Goal: Transaction & Acquisition: Purchase product/service

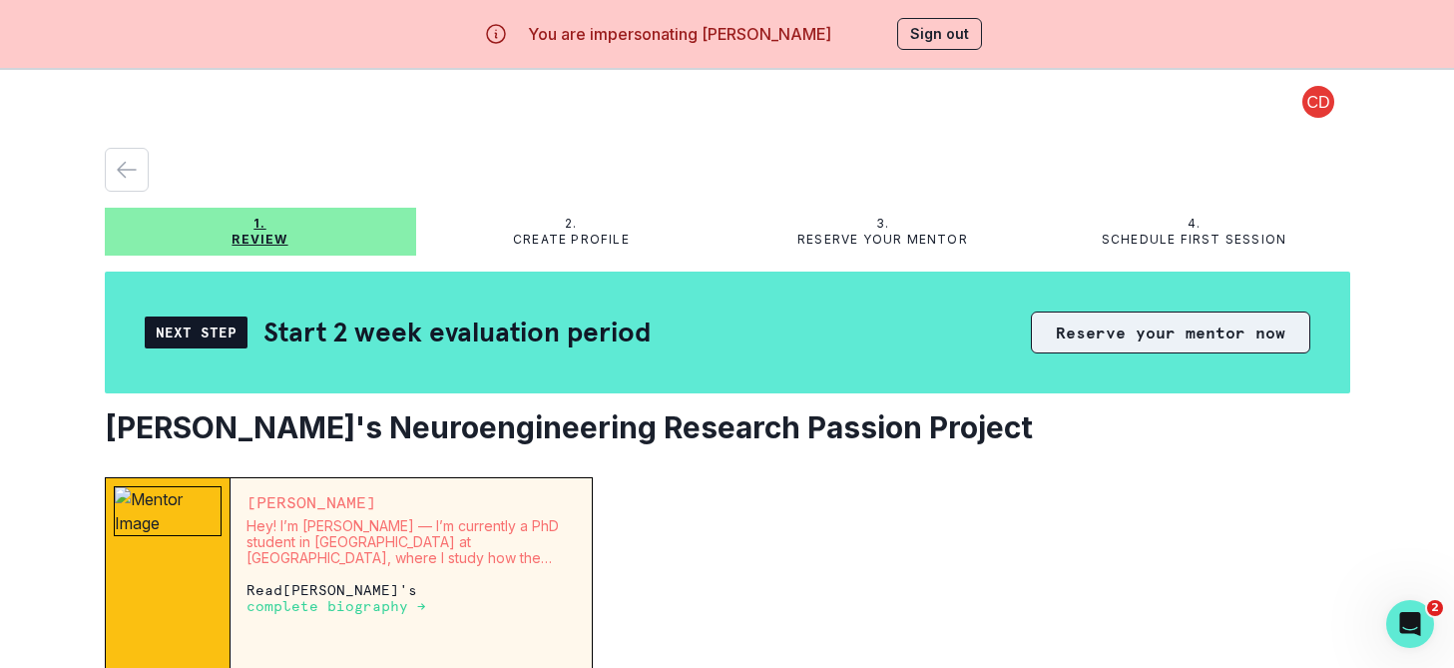
click at [1114, 322] on button "Reserve your mentor now" at bounding box center [1170, 332] width 279 height 42
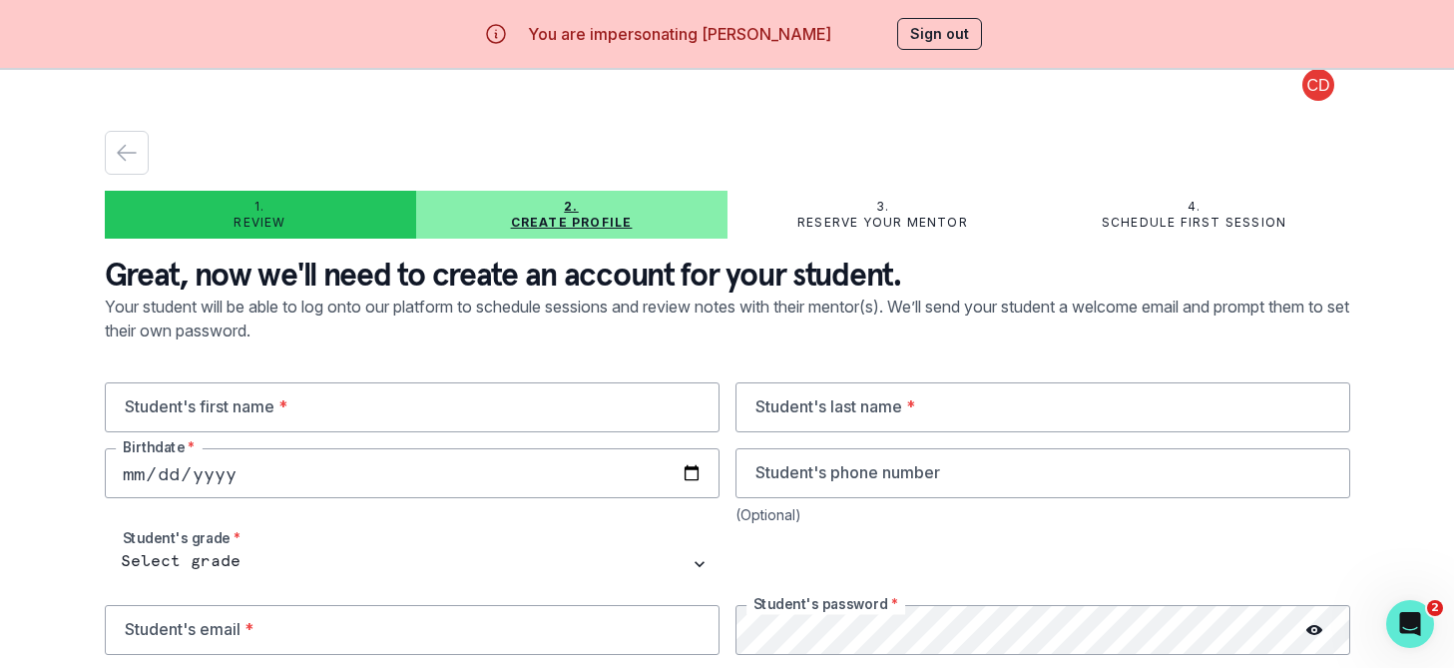
scroll to position [19, 0]
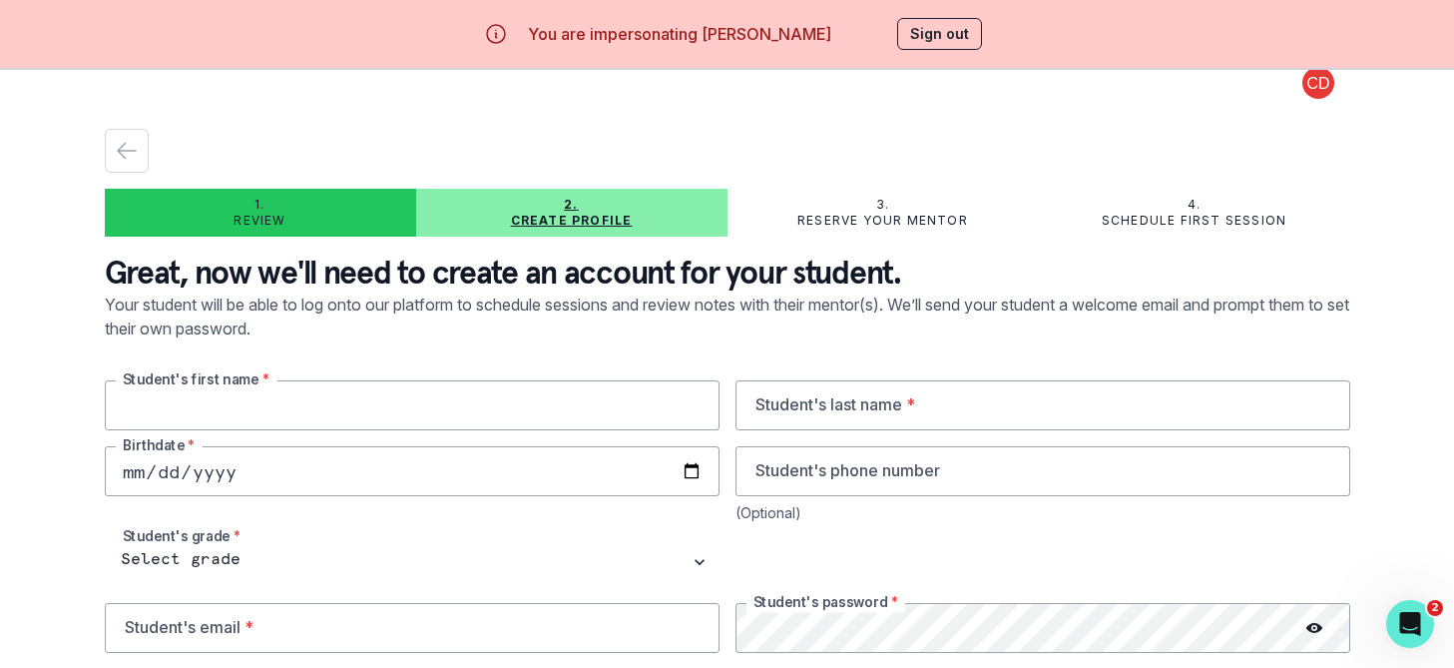
click at [642, 386] on input "text" at bounding box center [412, 405] width 615 height 50
type input "Sachin"
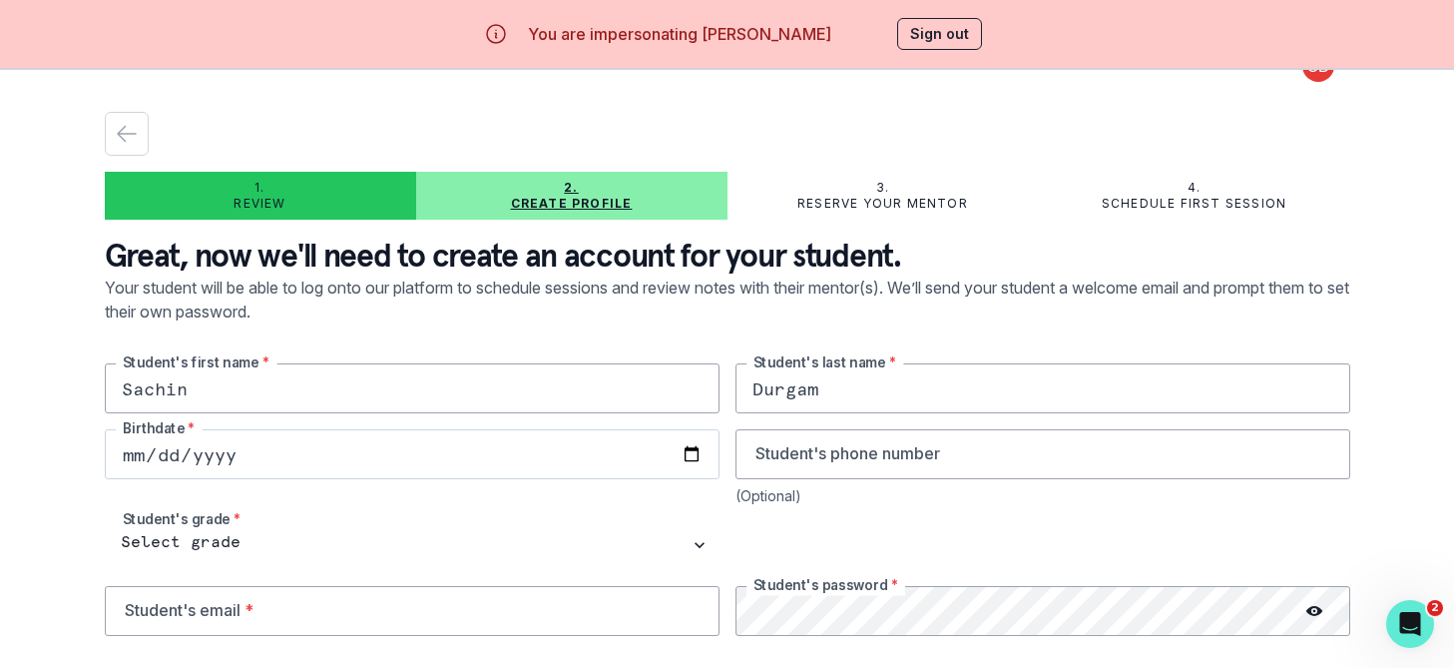
type input "Durgam"
click at [302, 467] on input "date" at bounding box center [412, 454] width 615 height 50
click at [129, 449] on input "date" at bounding box center [412, 454] width 615 height 50
type input "[DATE]"
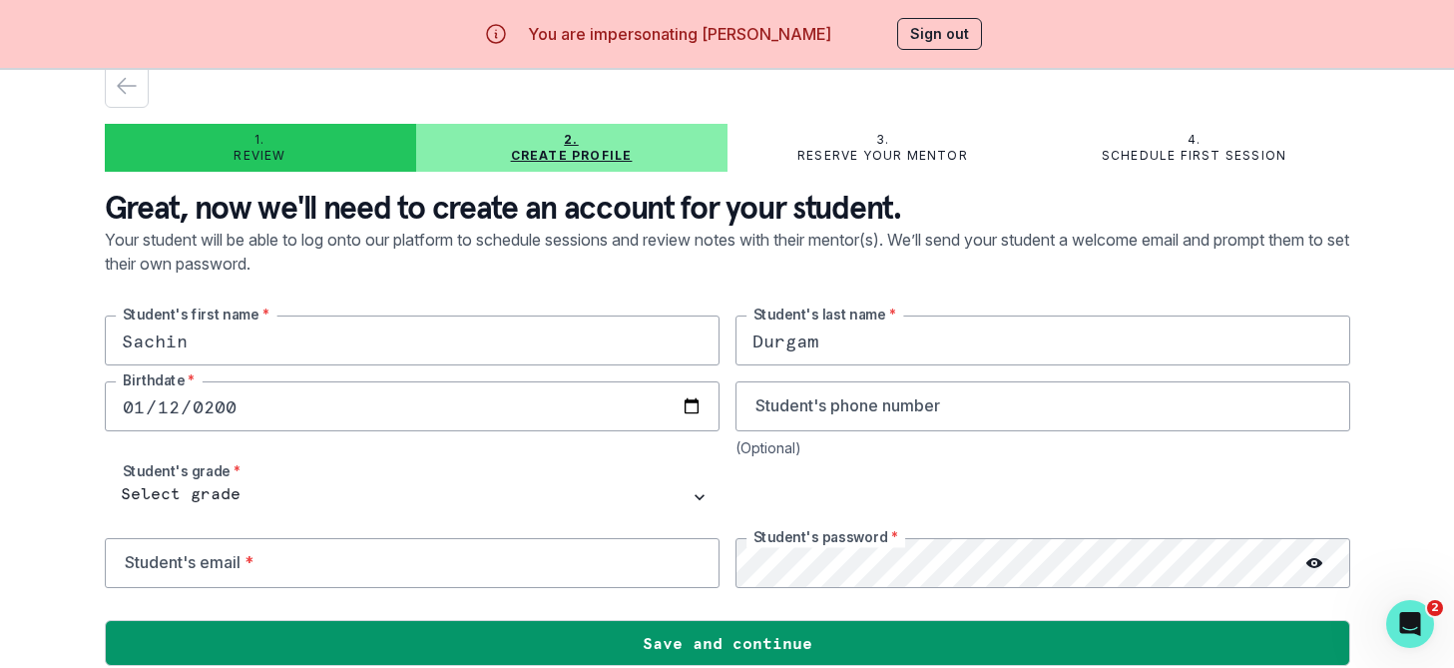
scroll to position [51, 0]
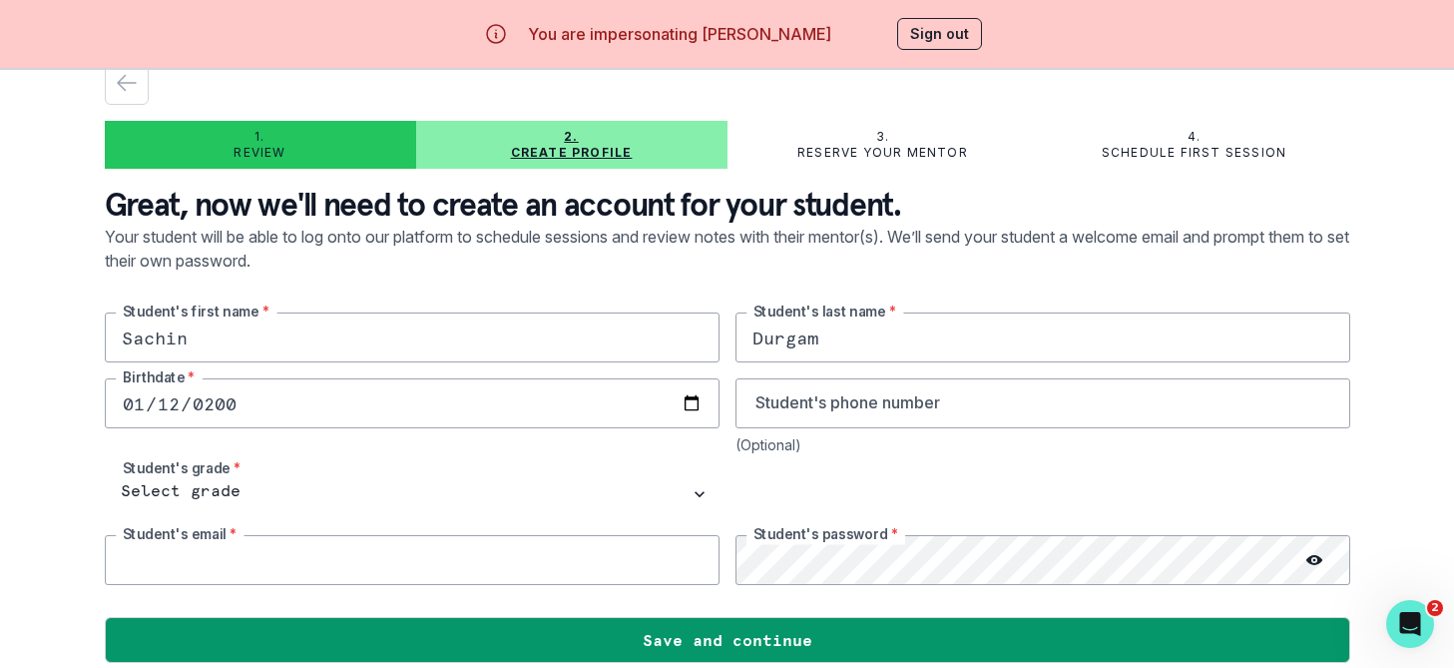
click at [547, 544] on input "email" at bounding box center [412, 560] width 615 height 50
type input "[EMAIL_ADDRESS][DOMAIN_NAME]"
click at [1314, 560] on circle at bounding box center [1314, 560] width 3 height 3
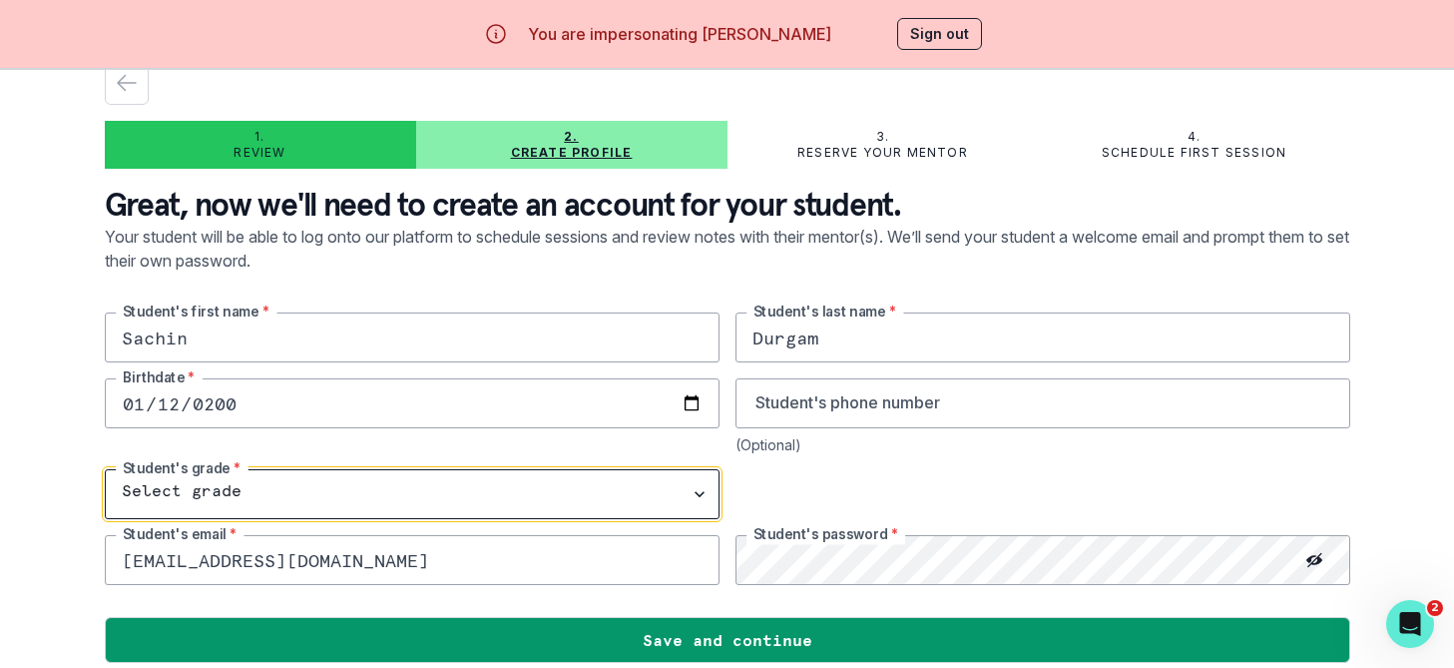
click at [221, 492] on select "Select grade 1st Grade 2nd Grade 3rd Grade 4th Grade 5th Grade 6th Grade 7th Gr…" at bounding box center [412, 494] width 615 height 50
select select "12th Grade"
click at [105, 469] on select "Select grade 1st Grade 2nd Grade 3rd Grade 4th Grade 5th Grade 6th Grade 7th Gr…" at bounding box center [412, 494] width 615 height 50
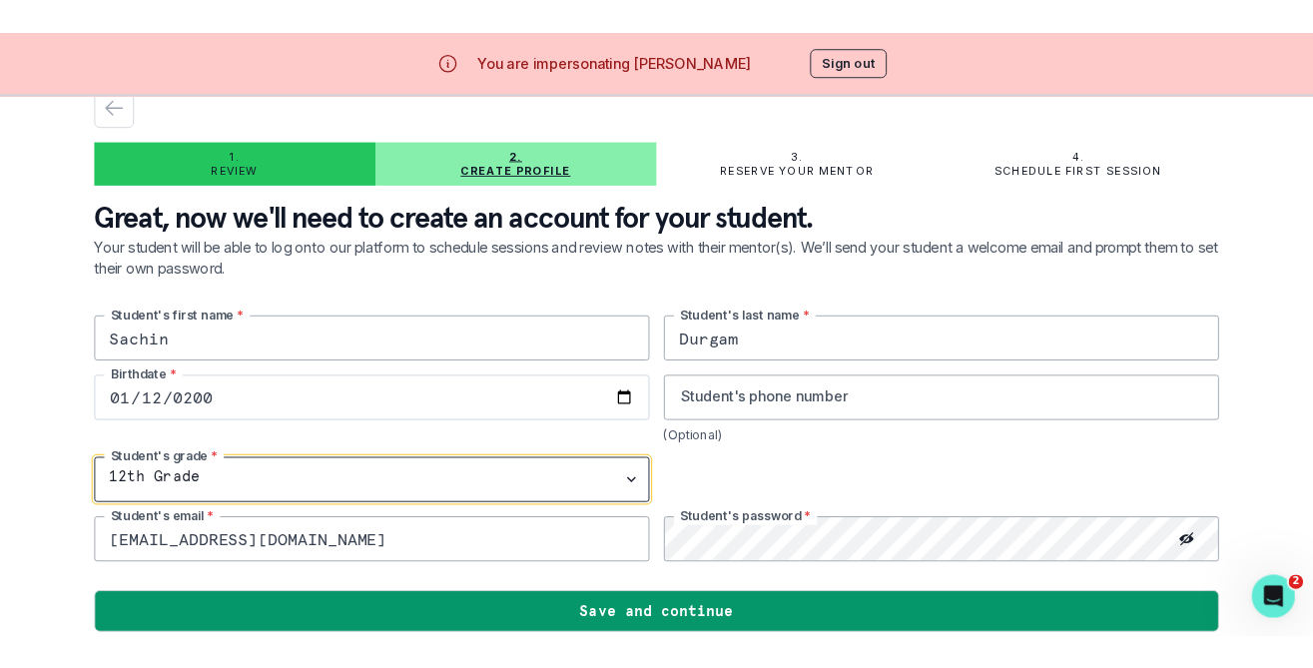
scroll to position [70, 0]
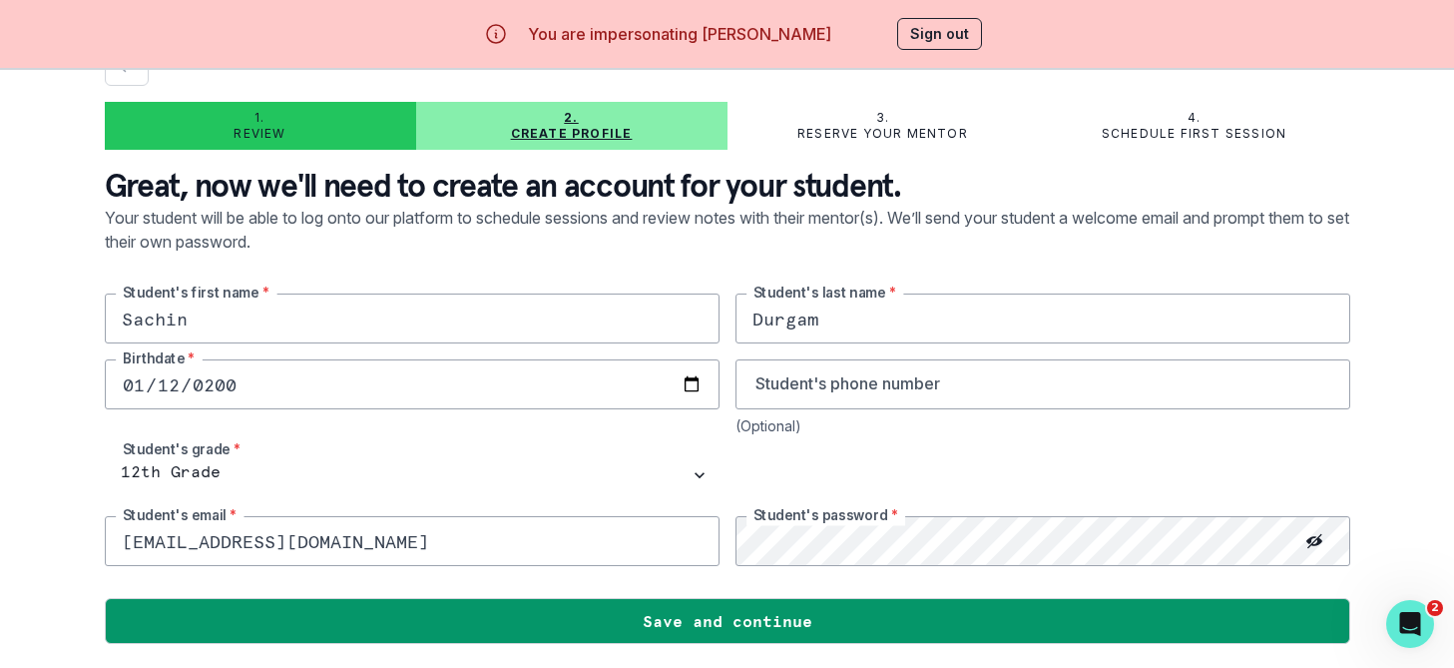
click at [556, 421] on div "[DEMOGRAPHIC_DATA] Birthdate *" at bounding box center [412, 396] width 615 height 75
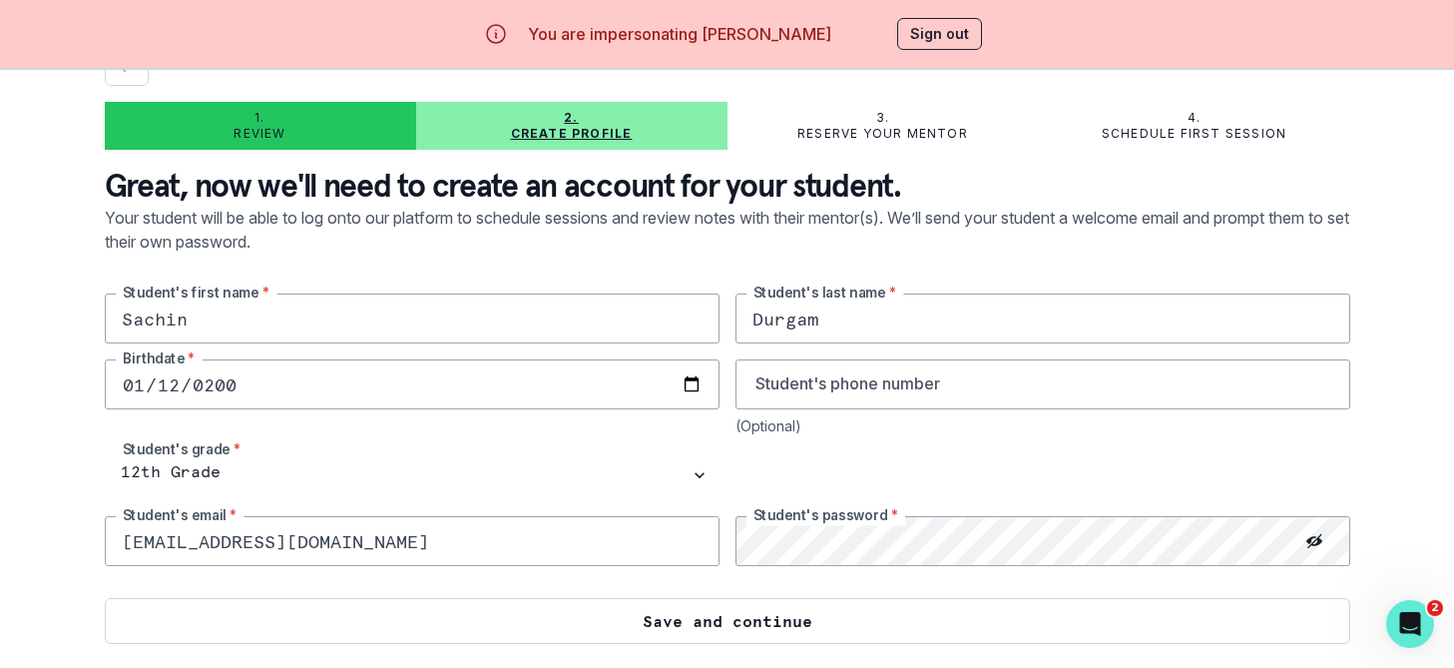
click at [518, 619] on button "Save and continue" at bounding box center [728, 621] width 1246 height 46
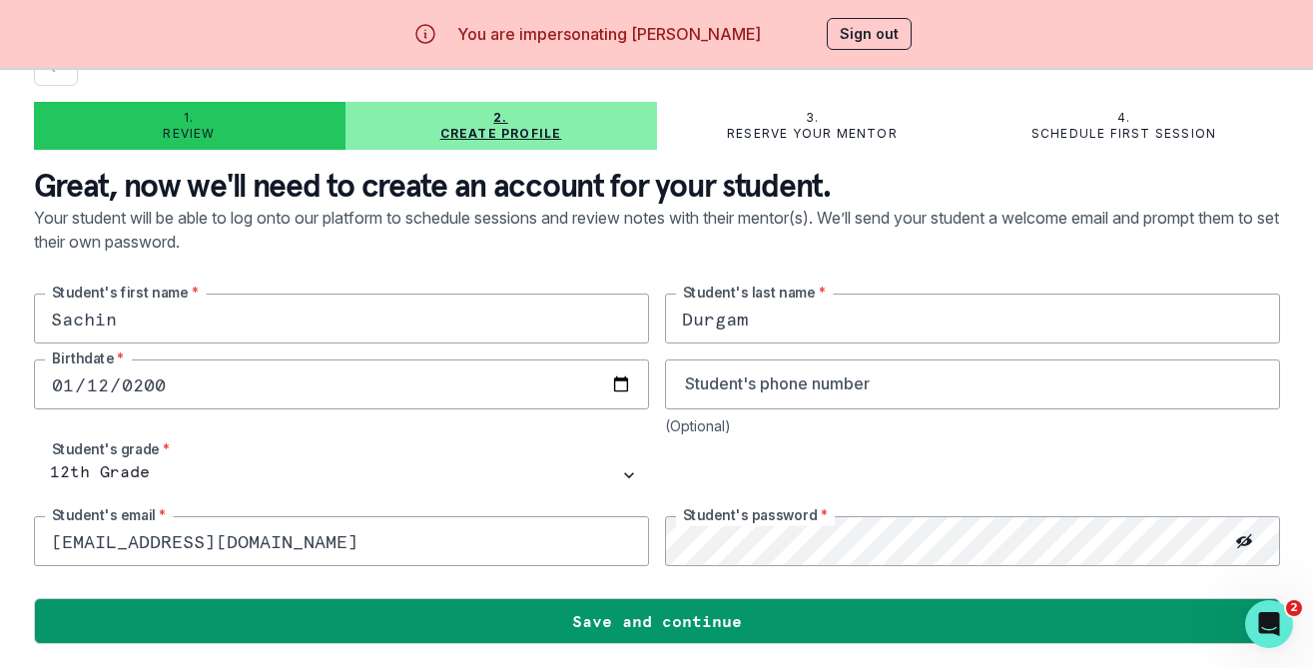
click at [208, 540] on input "[EMAIL_ADDRESS][DOMAIN_NAME]" at bounding box center [341, 541] width 615 height 50
